Goal: Information Seeking & Learning: Learn about a topic

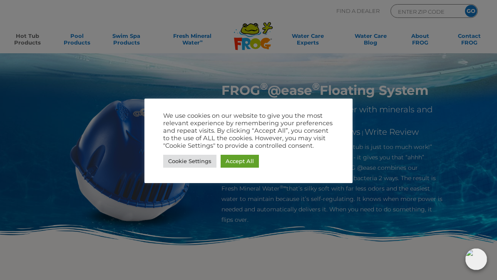
click at [244, 157] on link "Accept All" at bounding box center [240, 161] width 38 height 13
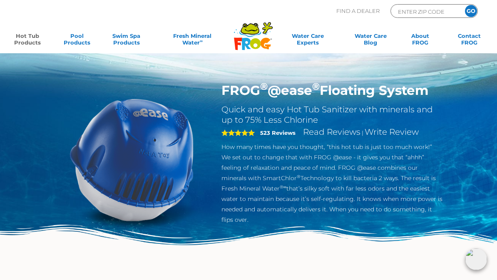
click at [30, 33] on link "Hot Tub Products" at bounding box center [27, 40] width 38 height 17
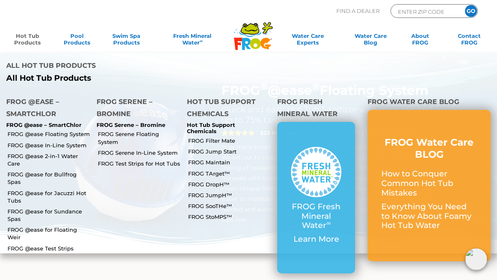
click at [55, 189] on link "FROG @ease for Jacuzzi Hot Tubs" at bounding box center [48, 196] width 83 height 15
click at [55, 130] on link "FROG @ease Floating System" at bounding box center [48, 133] width 83 height 7
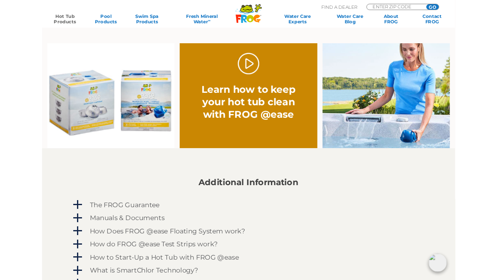
scroll to position [523, 0]
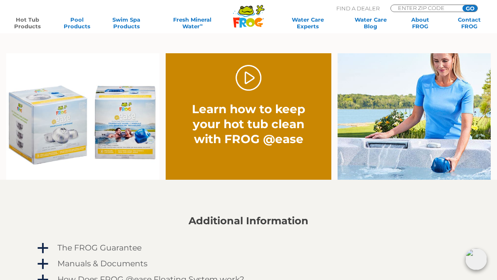
click at [250, 81] on link "." at bounding box center [249, 78] width 26 height 26
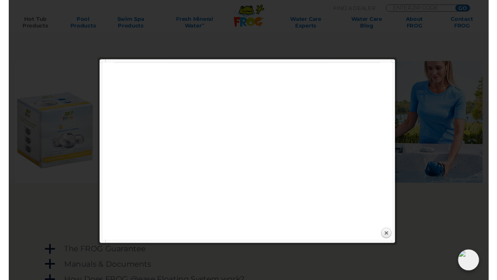
scroll to position [523, 0]
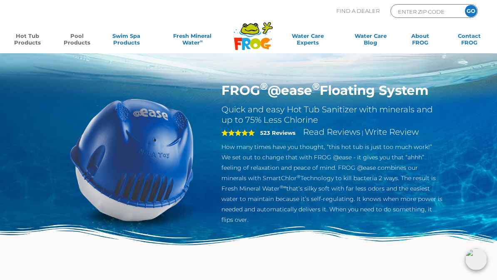
click at [77, 34] on link "Pool Products" at bounding box center [77, 40] width 38 height 17
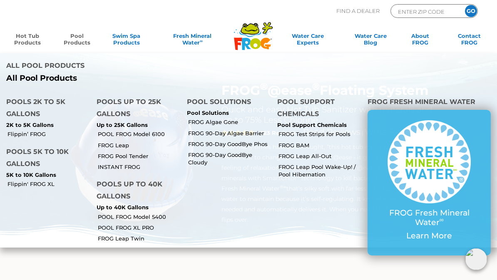
click at [26, 32] on link "Hot Tub Products" at bounding box center [27, 40] width 38 height 17
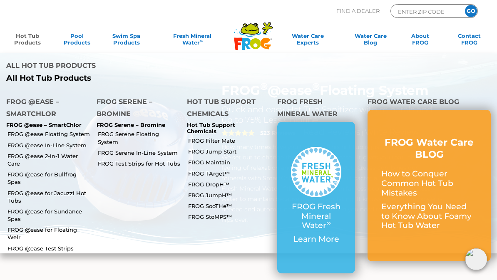
click at [58, 122] on p "FROG @ease – SmartChlor" at bounding box center [45, 125] width 78 height 7
click at [21, 122] on p "FROG @ease – SmartChlor" at bounding box center [45, 125] width 78 height 7
click at [65, 142] on link "FROG @ease In-Line System" at bounding box center [48, 145] width 83 height 7
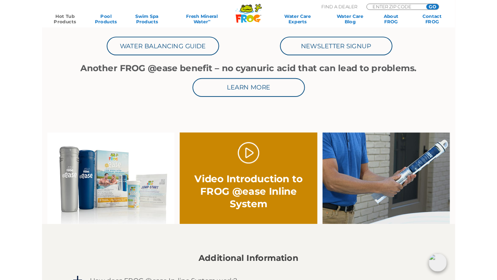
scroll to position [410, 0]
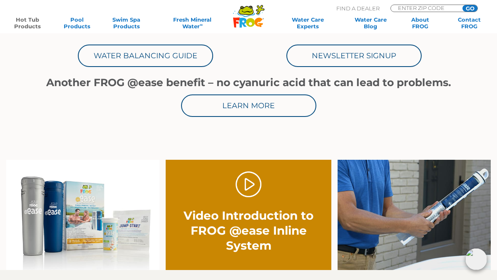
click at [249, 183] on link "." at bounding box center [249, 185] width 26 height 26
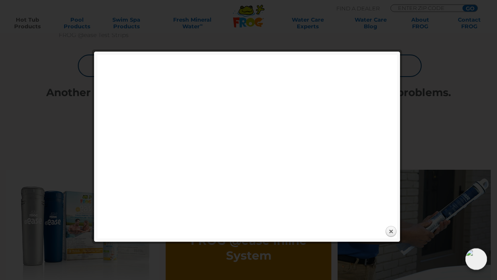
scroll to position [410, 0]
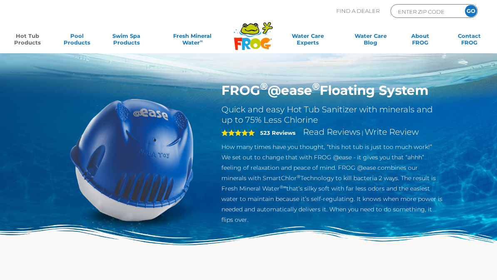
click at [28, 39] on link "Hot Tub Products" at bounding box center [27, 40] width 38 height 17
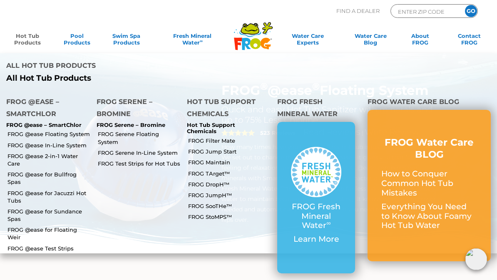
click at [44, 152] on link "FROG @ease 2-in-1 Water Care" at bounding box center [48, 159] width 83 height 15
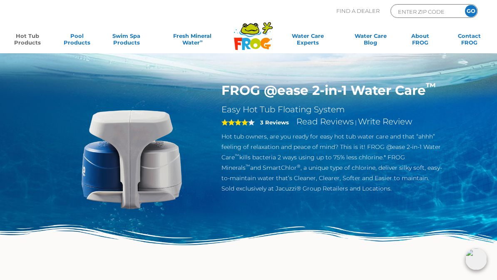
click at [302, 91] on h1 "FROG @ease 2-in-1 Water Care ™" at bounding box center [331, 90] width 221 height 16
click at [168, 144] on img at bounding box center [132, 159] width 154 height 154
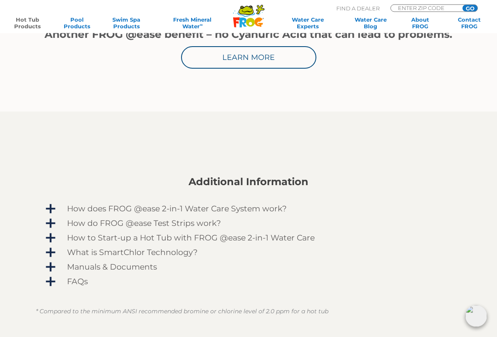
scroll to position [456, 0]
click at [139, 209] on span "How does FROG @ease 2-in-1 Water Care System work?" at bounding box center [254, 208] width 398 height 9
